Goal: Book appointment/travel/reservation

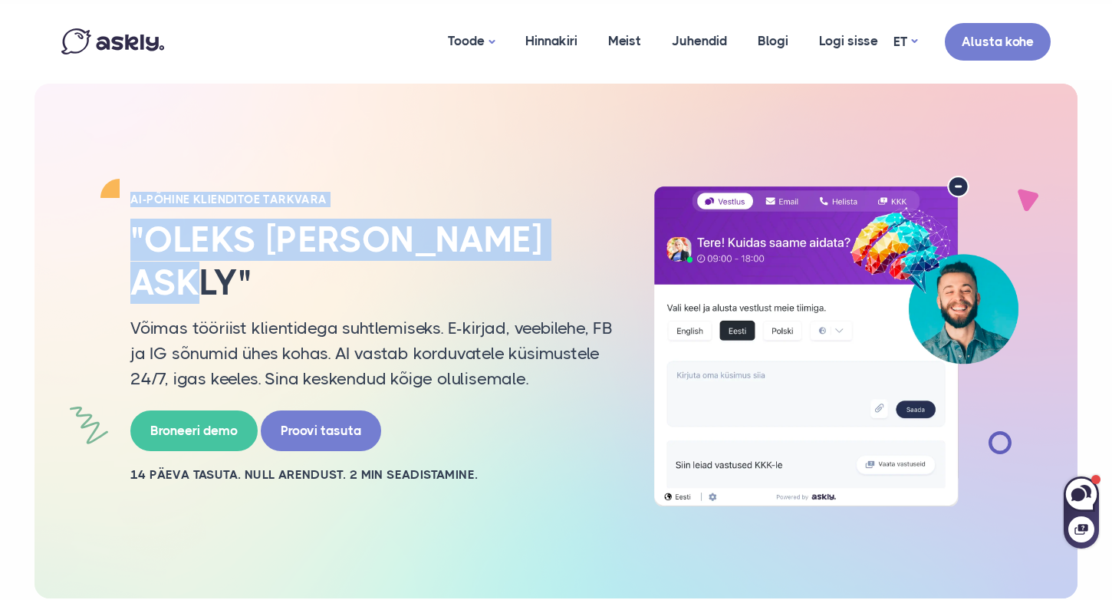
drag, startPoint x: 596, startPoint y: 258, endPoint x: 117, endPoint y: 218, distance: 481.0
click at [117, 218] on div "AI-PÕHINE KLIENDITOE TARKVARA "Oleks [PERSON_NAME] Askly" Võimas tööriist klien…" at bounding box center [556, 341] width 1012 height 331
copy div "AI-PÕHINE KLIENDITOE TARKVARA "Oleks [PERSON_NAME] Askly""
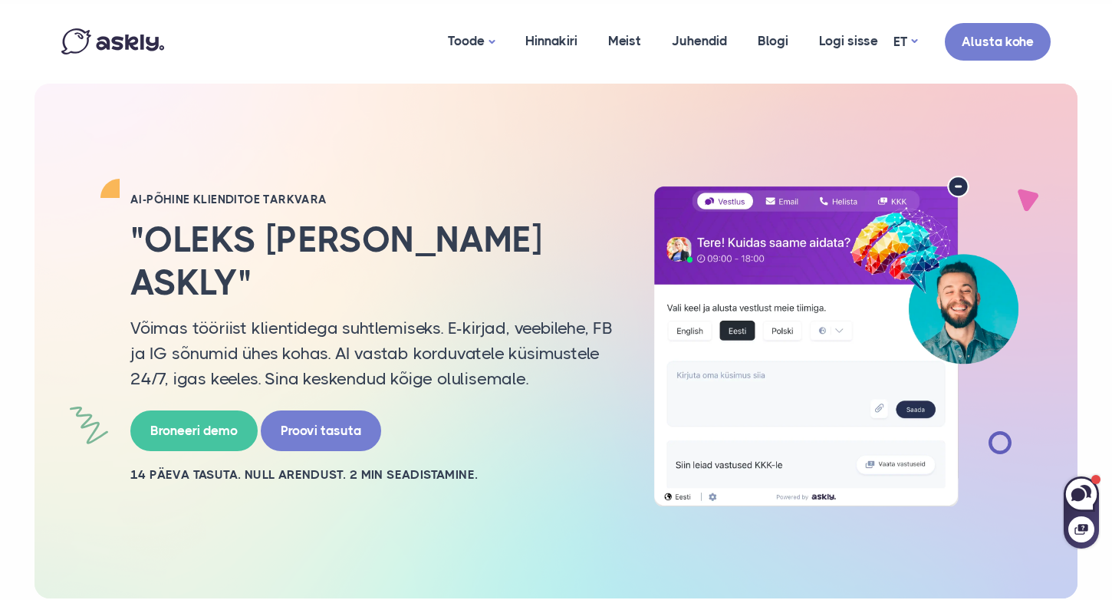
click at [339, 315] on p "Võimas tööriist klientidega suhtlemiseks. E-kirjad, veebilehe, FB ja IG sõnumid…" at bounding box center [371, 353] width 483 height 76
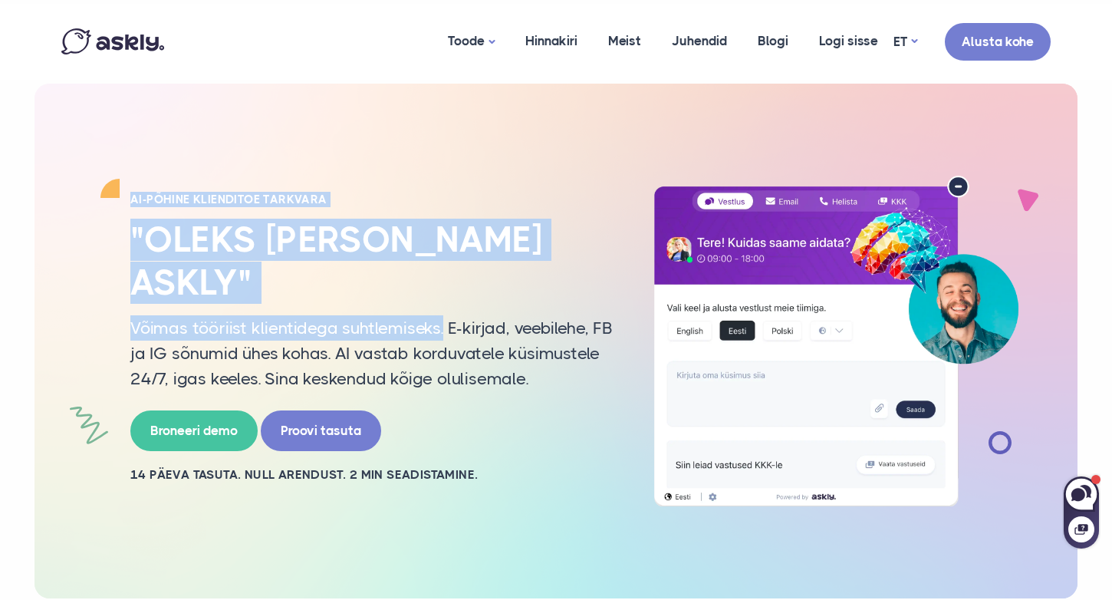
drag, startPoint x: 443, startPoint y: 306, endPoint x: 123, endPoint y: 222, distance: 329.8
click at [123, 222] on div "AI-PÕHINE KLIENDITOE TARKVARA "Oleks [PERSON_NAME] Askly" Võimas tööriist klien…" at bounding box center [372, 341] width 506 height 298
copy div "AI-PÕHINE KLIENDITOE TARKVARA "Oleks [PERSON_NAME] Askly" Võimas tööriist klien…"
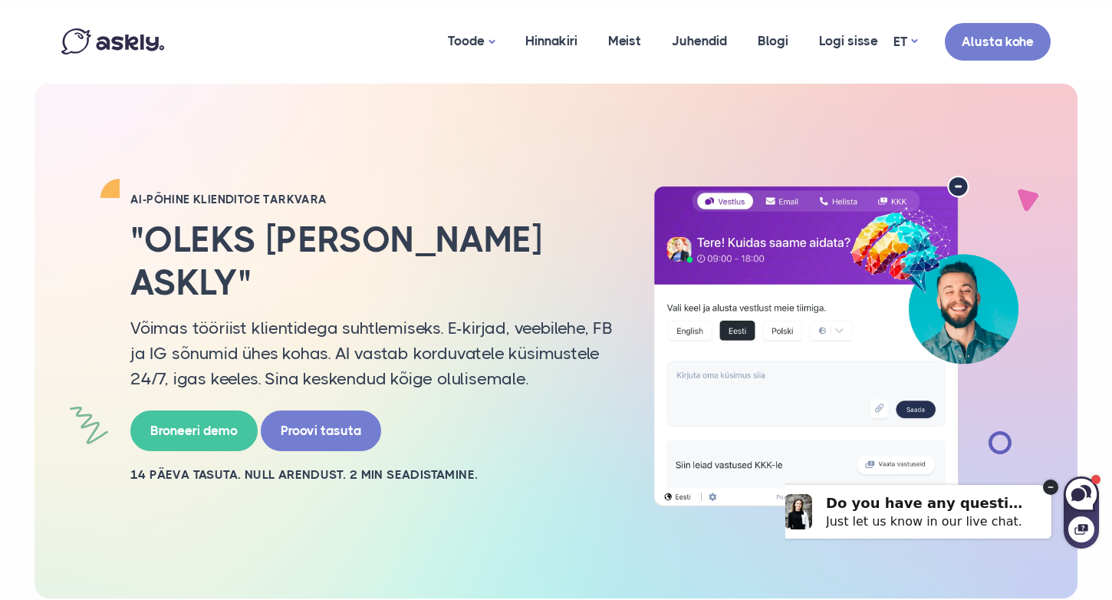
click at [549, 315] on p "Võimas tööriist klientidega suhtlemiseks. E-kirjad, veebilehe, FB ja IG sõnumid…" at bounding box center [371, 353] width 483 height 76
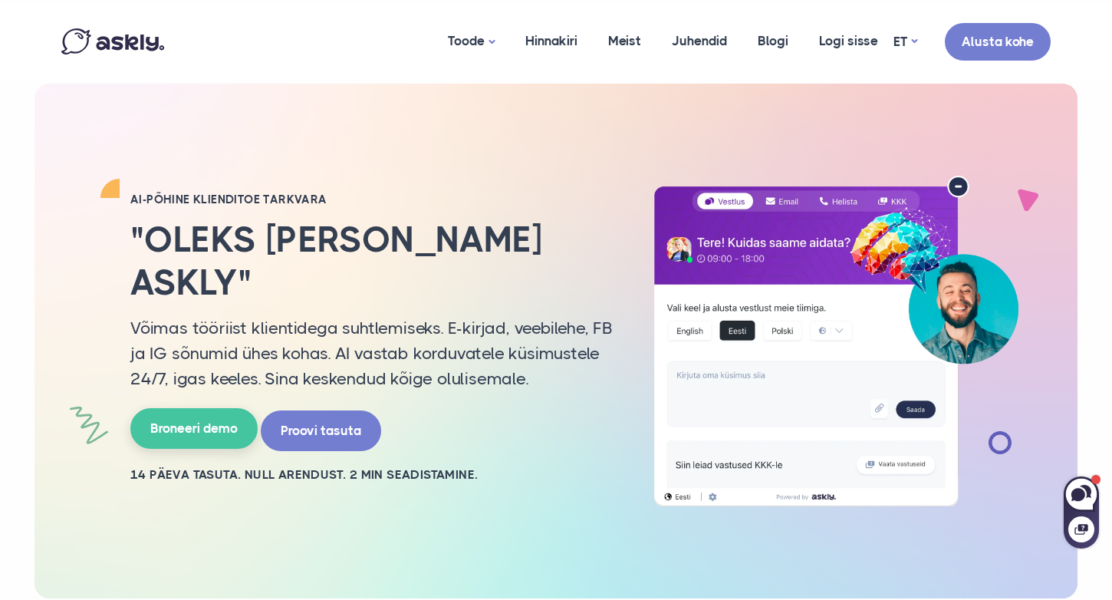
click at [206, 408] on link "Broneeri demo" at bounding box center [193, 428] width 127 height 41
